Goal: Navigation & Orientation: Find specific page/section

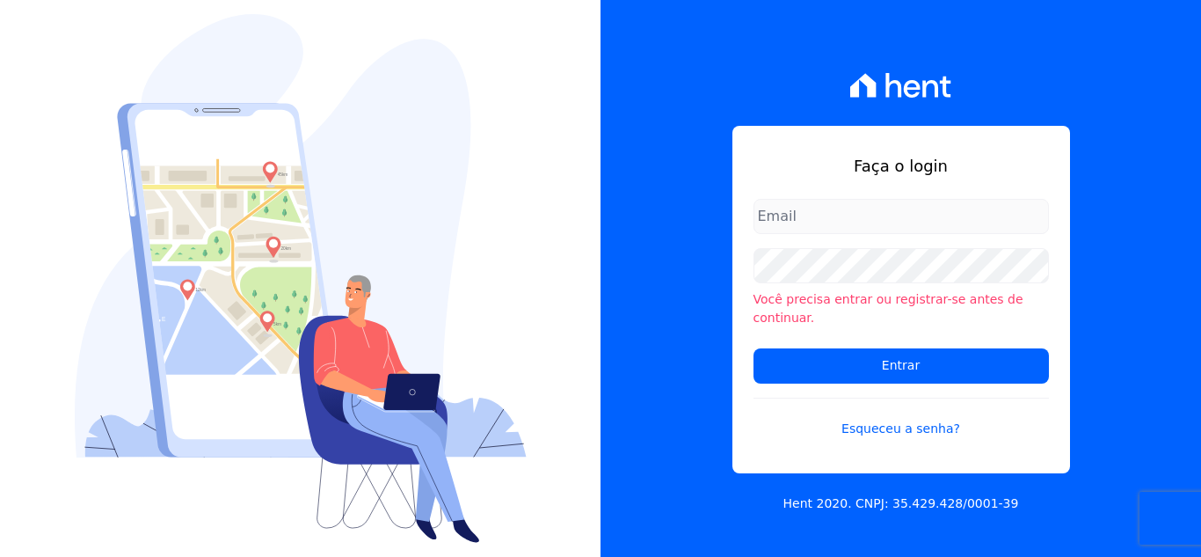
type input "[PERSON_NAME][EMAIL_ADDRESS][DOMAIN_NAME]"
click at [828, 222] on input "[PERSON_NAME][EMAIL_ADDRESS][DOMAIN_NAME]" at bounding box center [902, 216] width 296 height 35
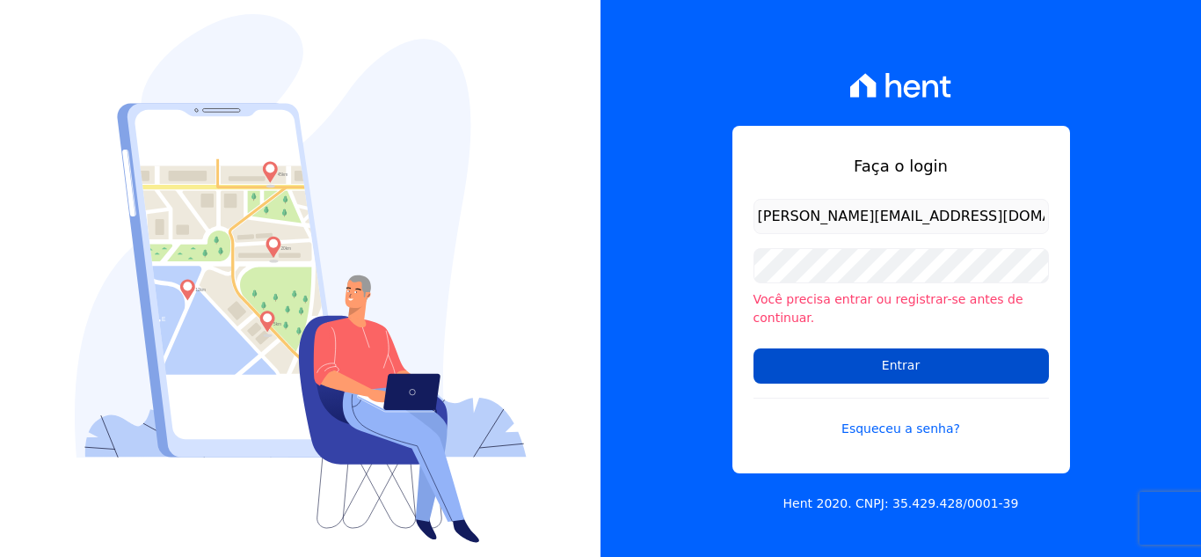
click at [876, 358] on input "Entrar" at bounding box center [902, 365] width 296 height 35
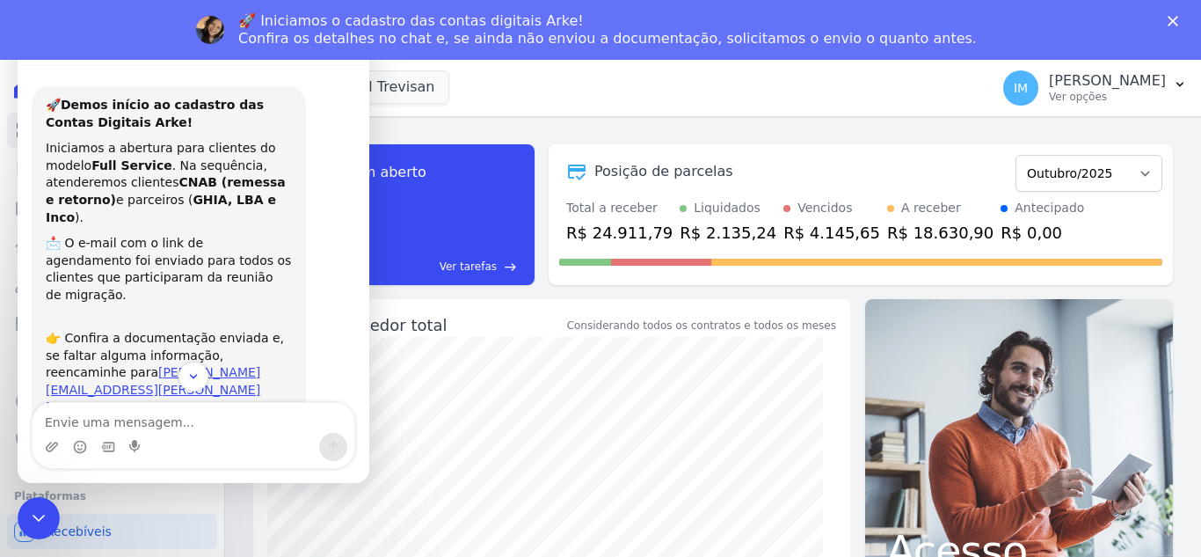
click at [902, 106] on div "Residencial Trevisan Santuzzo Residencial Paineiras Residencial Trevisan Aplicar" at bounding box center [617, 88] width 729 height 58
click at [861, 173] on div "Posição de parcelas" at bounding box center [783, 171] width 449 height 21
click at [27, 514] on icon "Encerramento do Messenger da Intercom" at bounding box center [36, 515] width 21 height 21
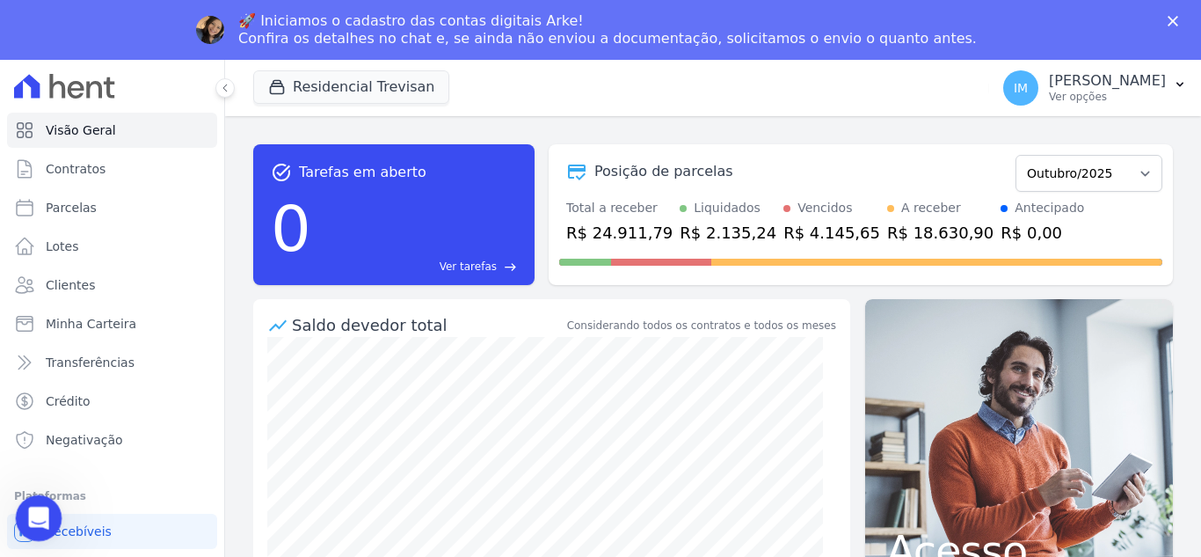
scroll to position [191, 0]
click at [1178, 20] on icon "Fechar" at bounding box center [1173, 21] width 11 height 11
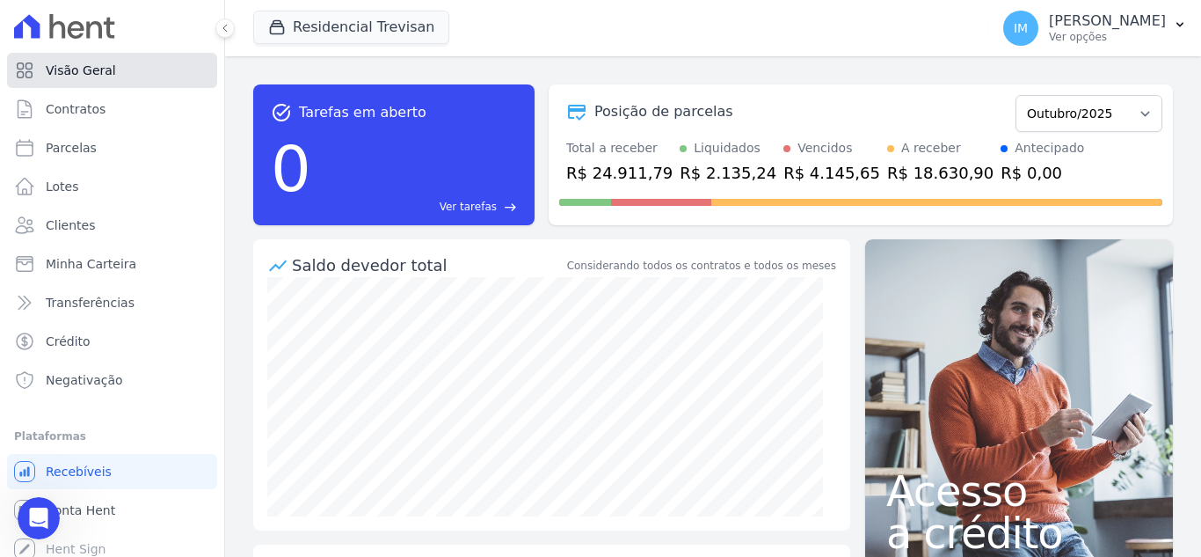
click at [74, 69] on span "Visão Geral" at bounding box center [81, 71] width 70 height 18
click at [73, 105] on span "Contratos" at bounding box center [76, 109] width 60 height 18
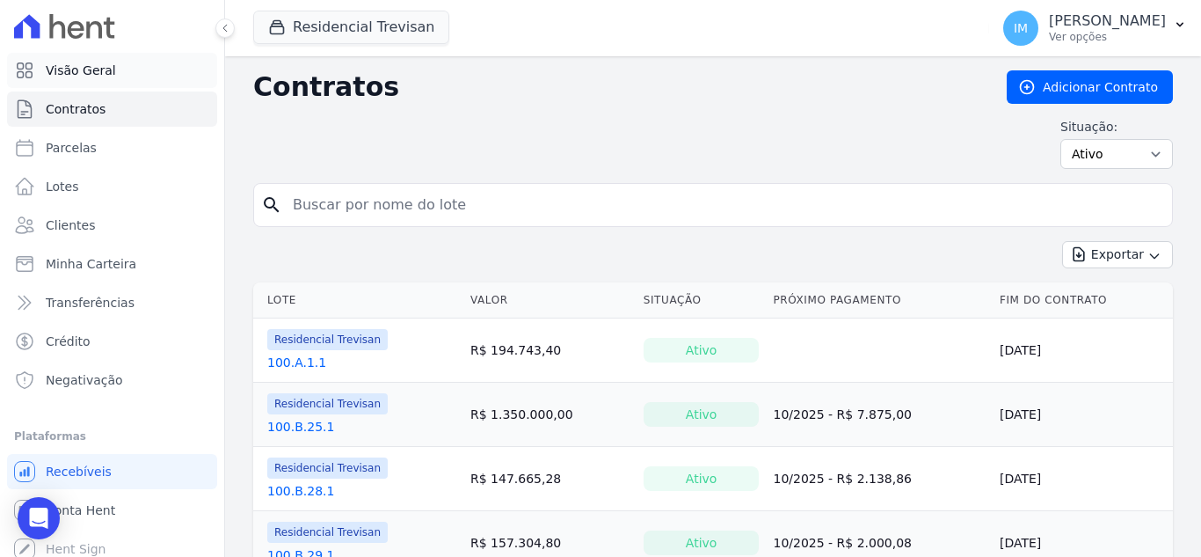
click at [85, 77] on span "Visão Geral" at bounding box center [81, 71] width 70 height 18
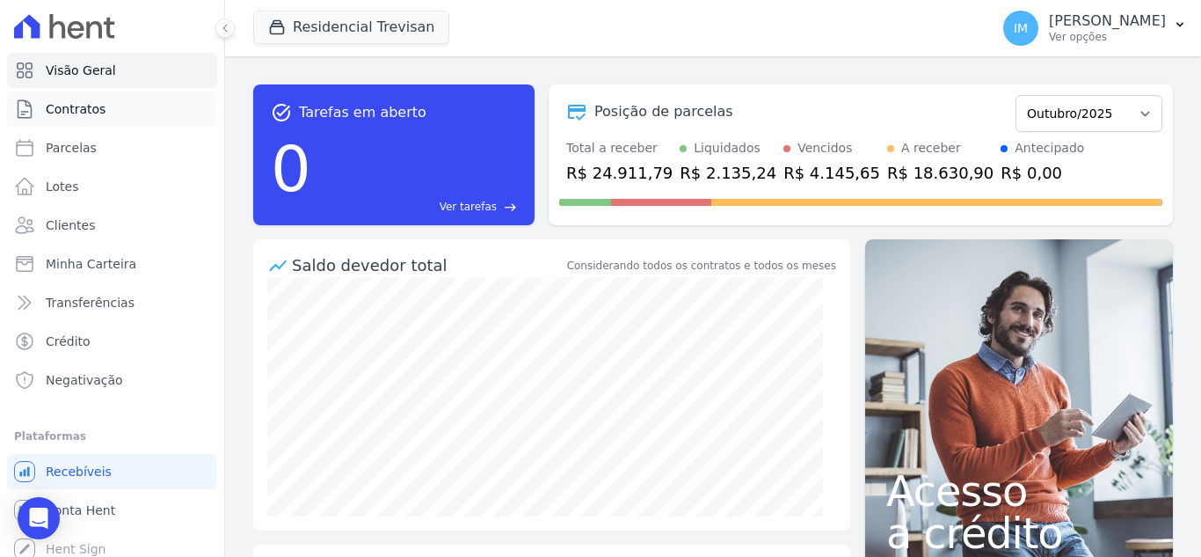
click at [92, 113] on span "Contratos" at bounding box center [76, 109] width 60 height 18
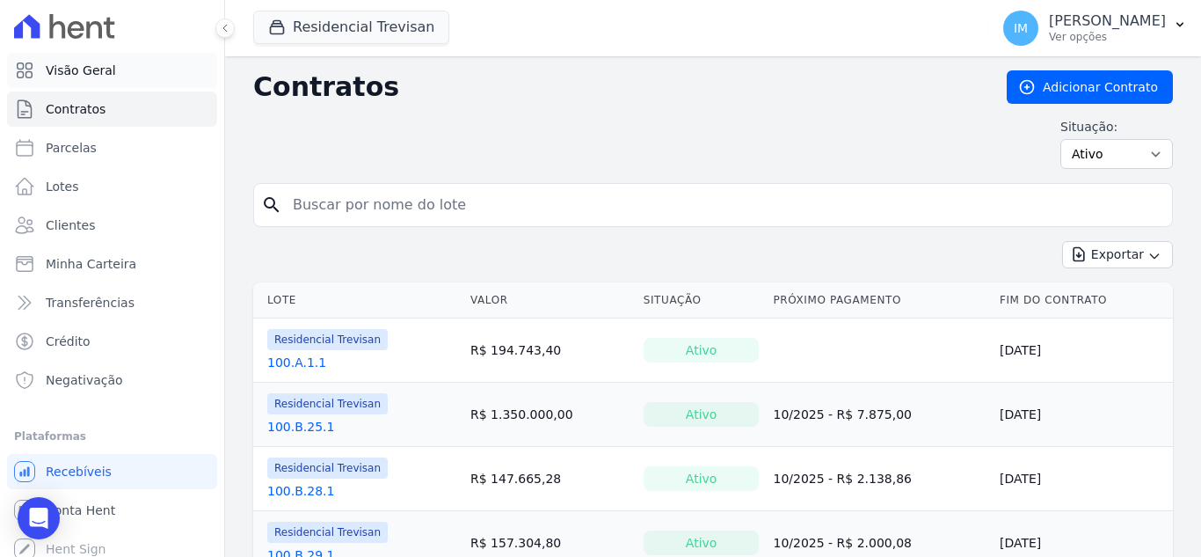
click at [91, 66] on span "Visão Geral" at bounding box center [81, 71] width 70 height 18
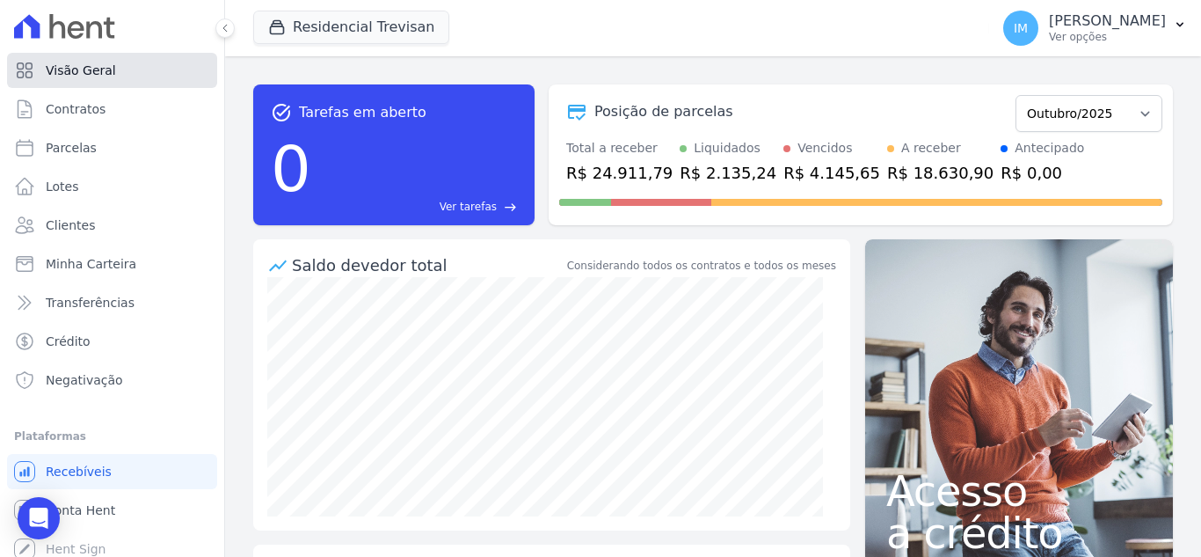
click at [141, 78] on link "Visão Geral" at bounding box center [112, 70] width 210 height 35
